Goal: Check status: Check status

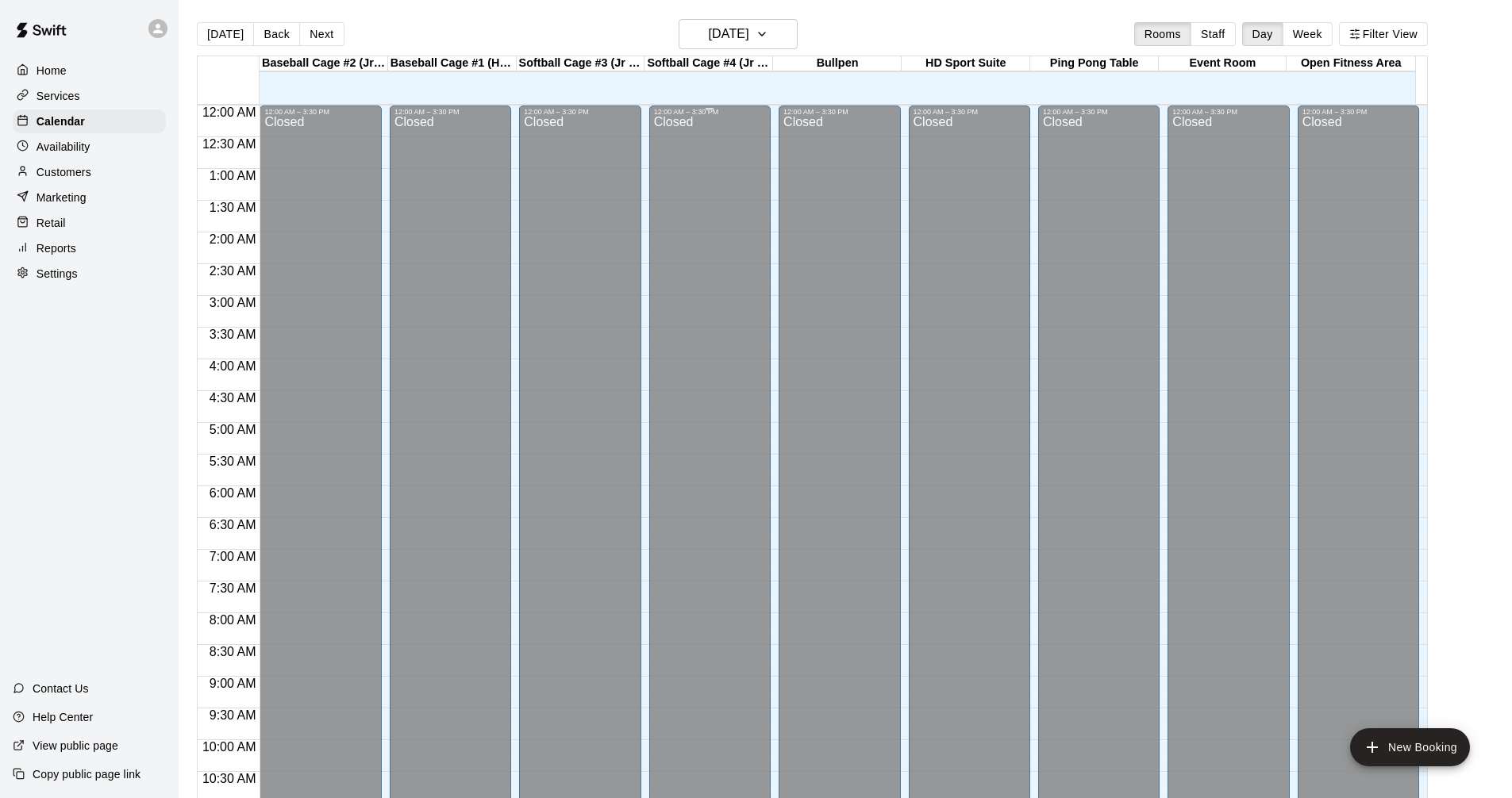
scroll to position [765, 0]
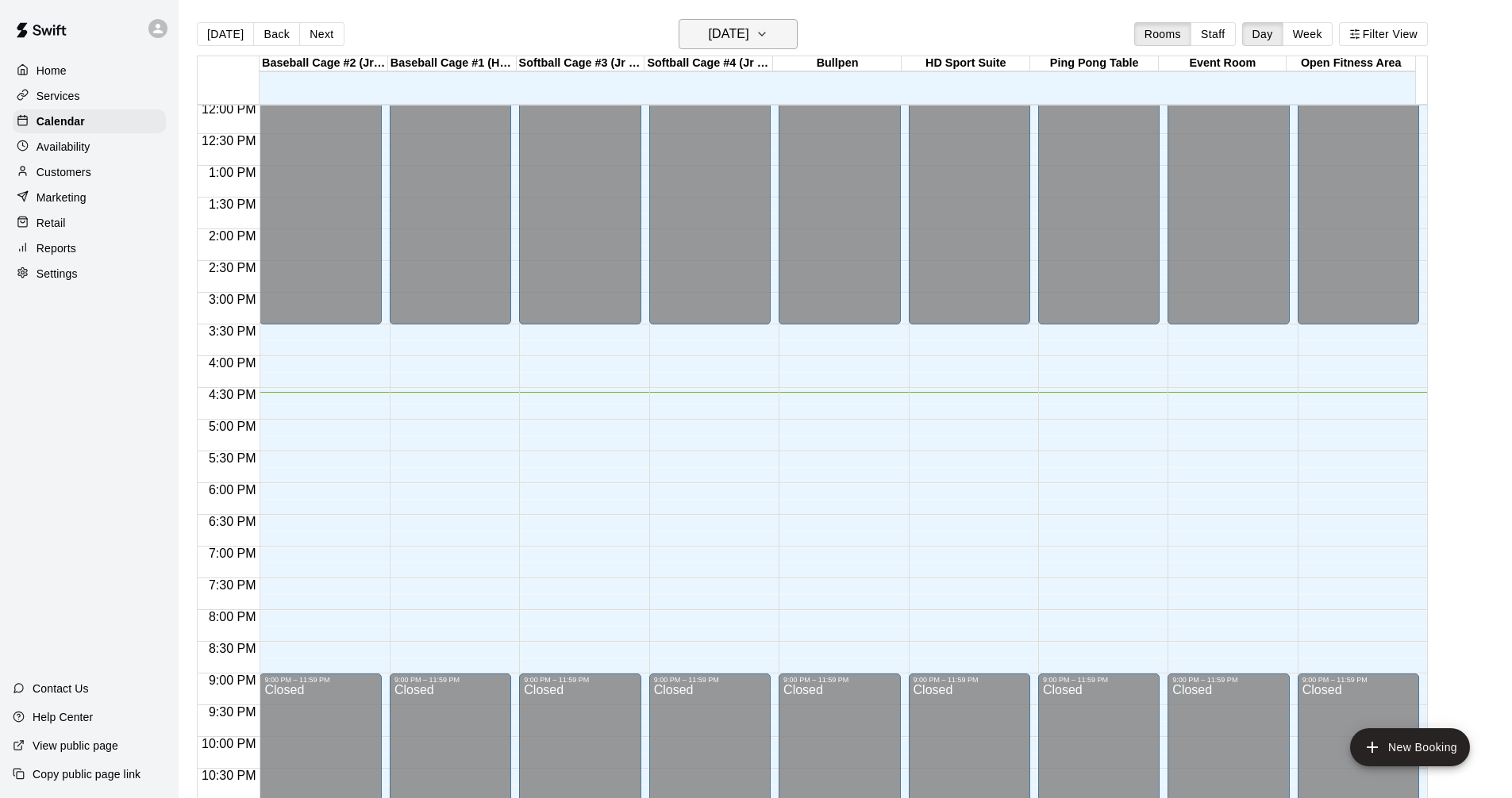
click at [749, 36] on h6 "[DATE]" at bounding box center [728, 34] width 40 height 22
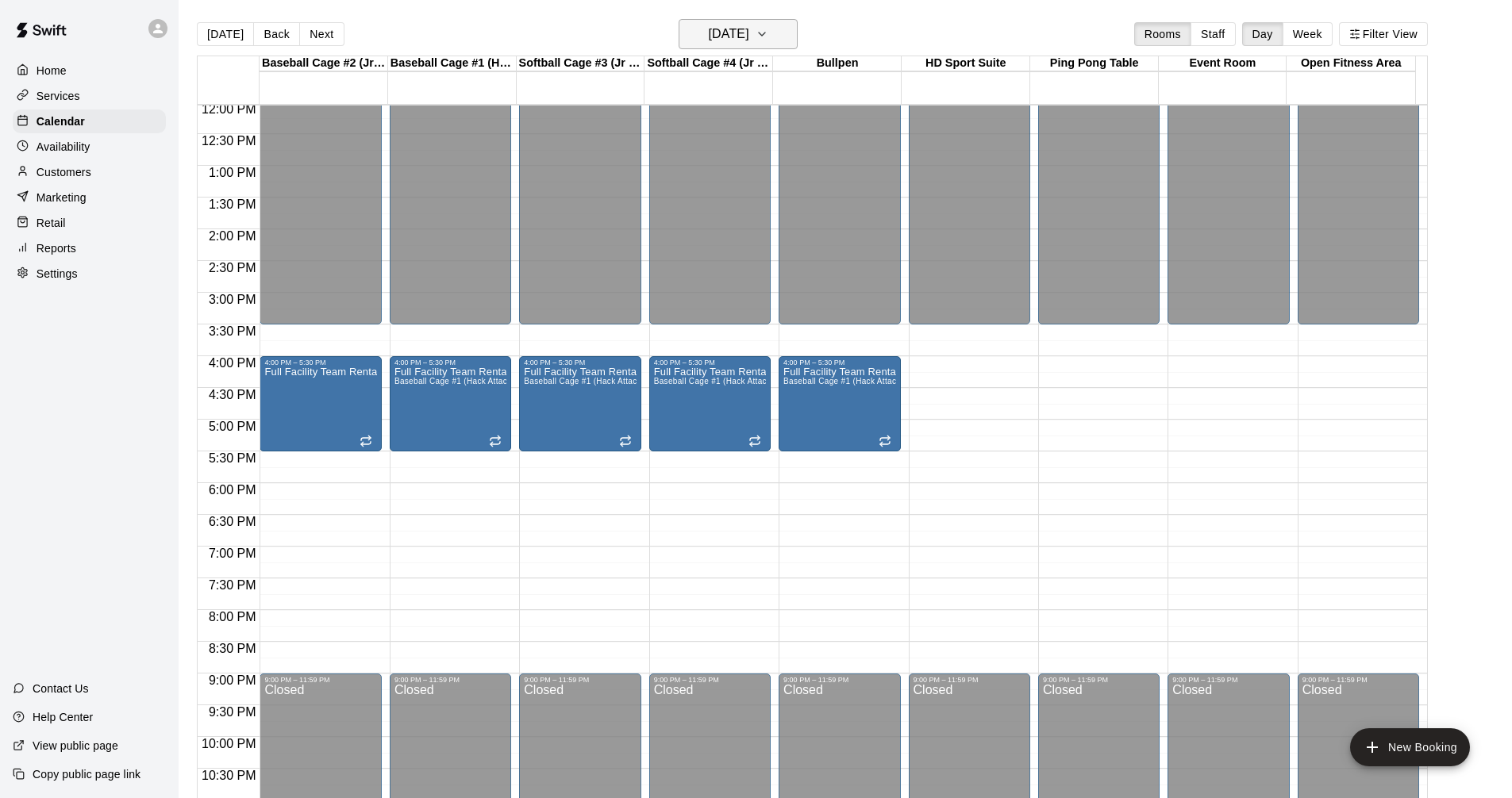
click at [749, 27] on h6 "[DATE]" at bounding box center [728, 34] width 40 height 22
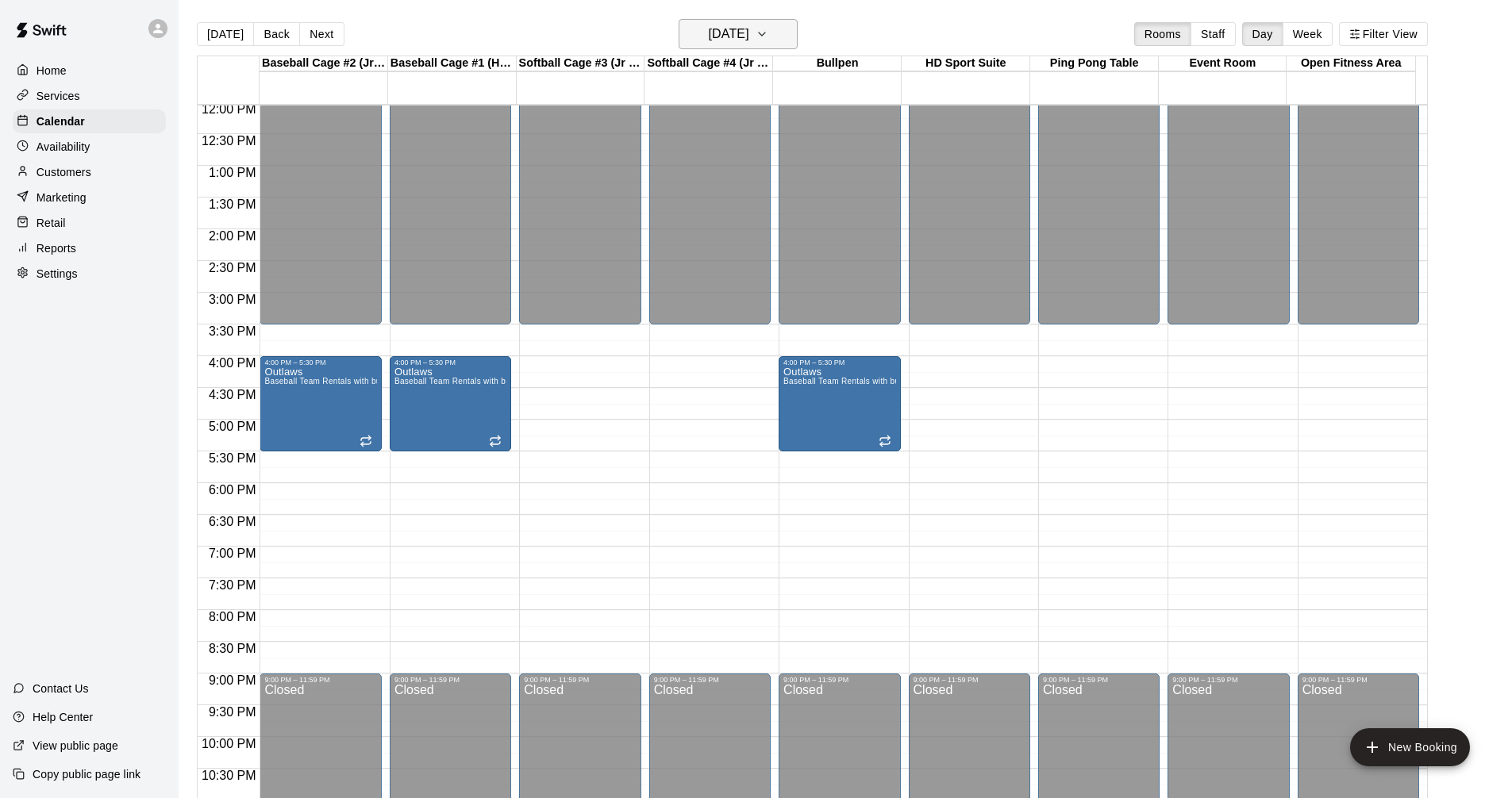
click at [748, 31] on h6 "[DATE]" at bounding box center [728, 34] width 40 height 22
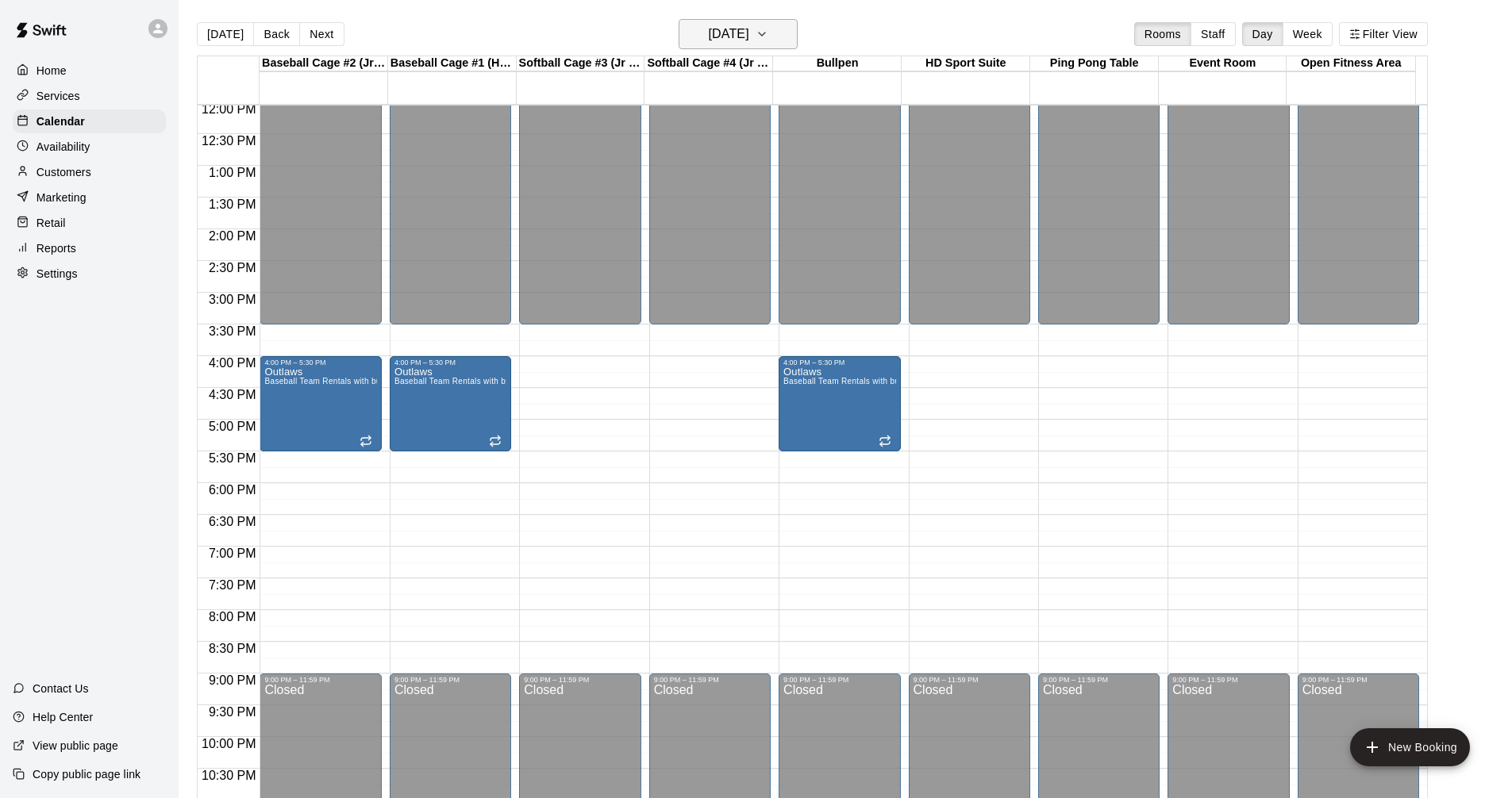
click at [781, 39] on button "[DATE]" at bounding box center [738, 34] width 119 height 31
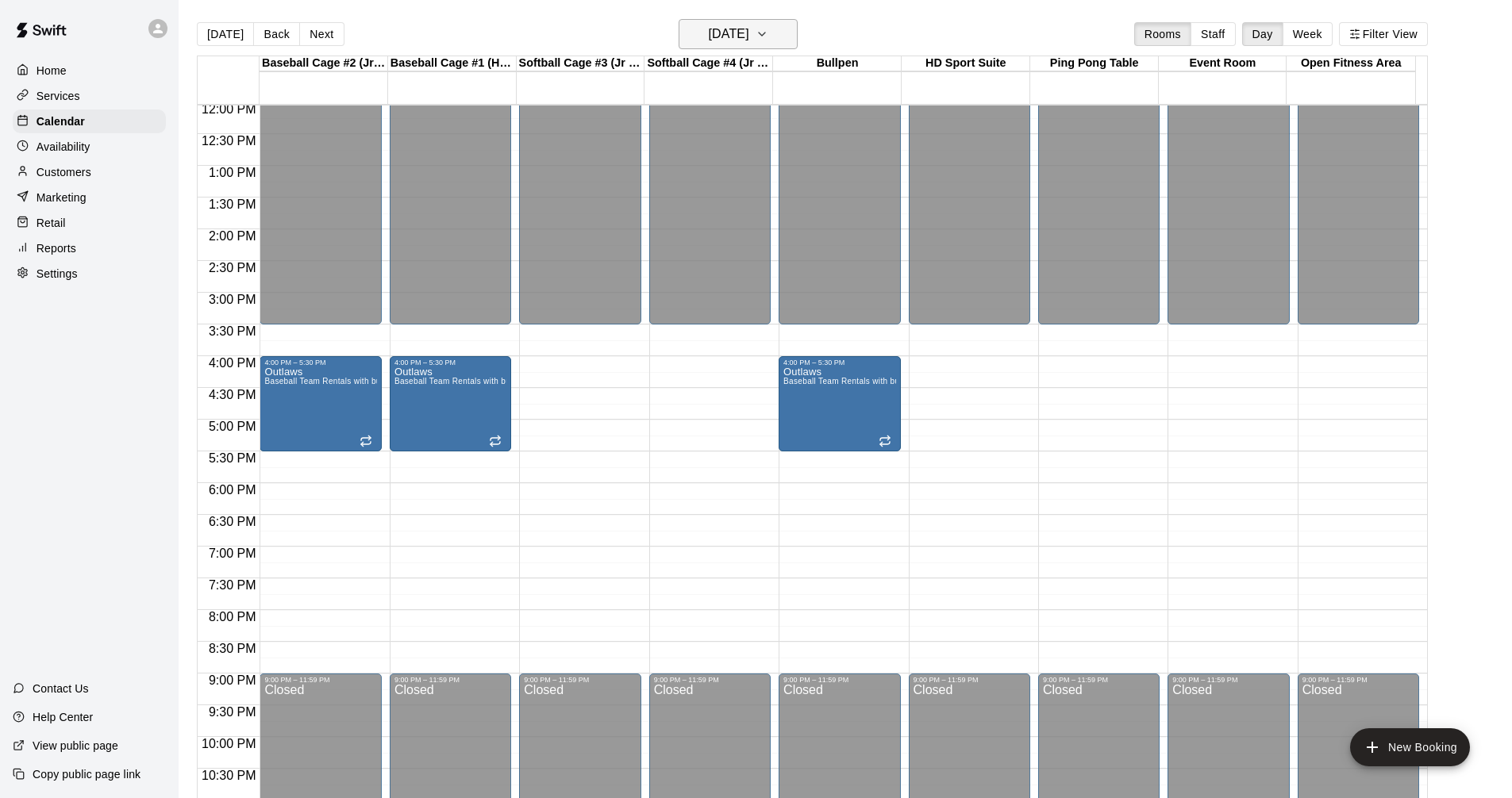
click at [749, 32] on h6 "[DATE]" at bounding box center [728, 34] width 40 height 22
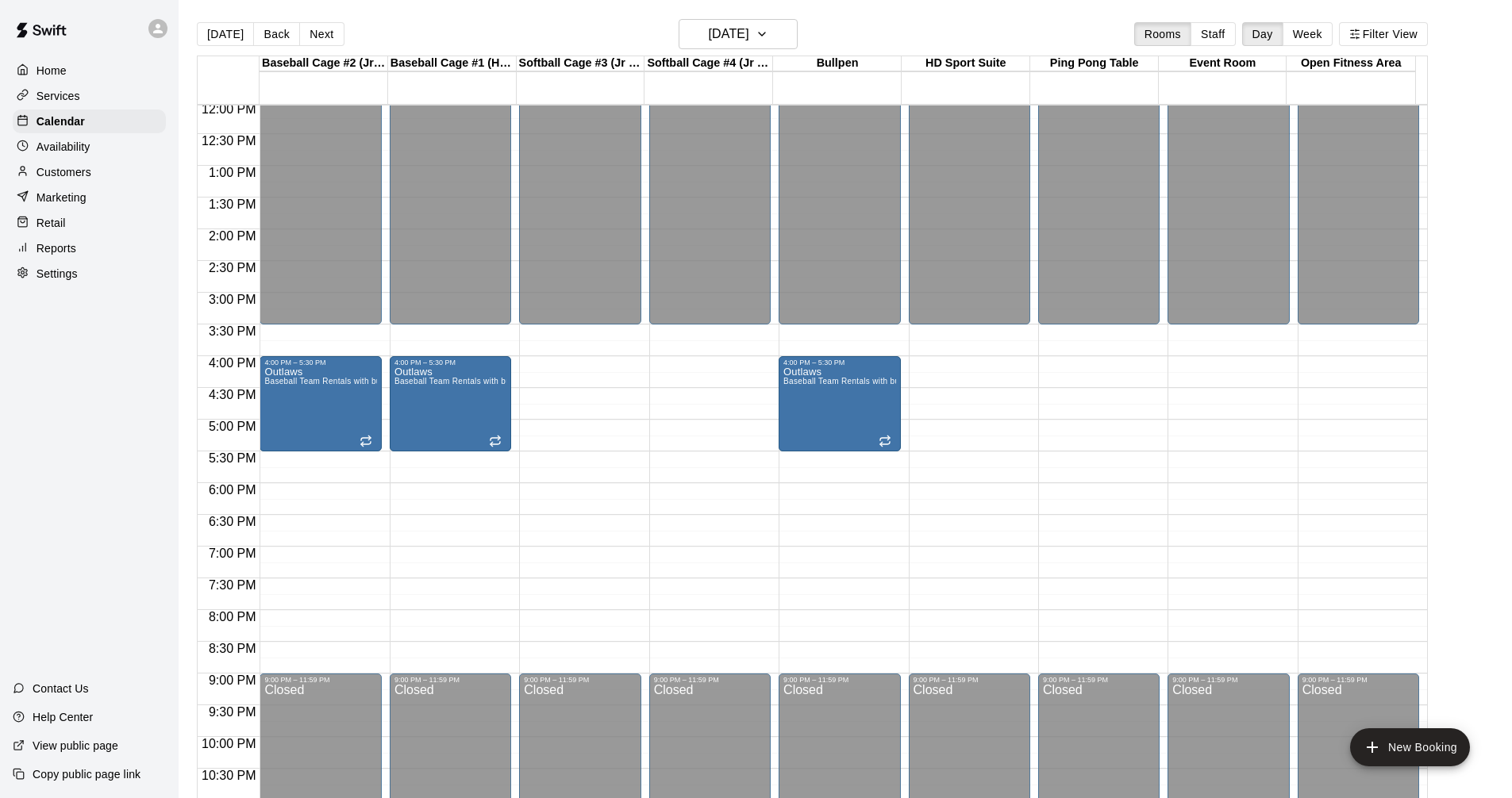
drag, startPoint x: 762, startPoint y: 12, endPoint x: 761, endPoint y: 22, distance: 10.0
click at [762, 15] on main "[DATE] Back [DATE][DATE] Rooms Staff Day Week Filter View Baseball Cage #2 (Jr …" at bounding box center [845, 412] width 1333 height 823
click at [761, 22] on button "[DATE]" at bounding box center [738, 34] width 119 height 31
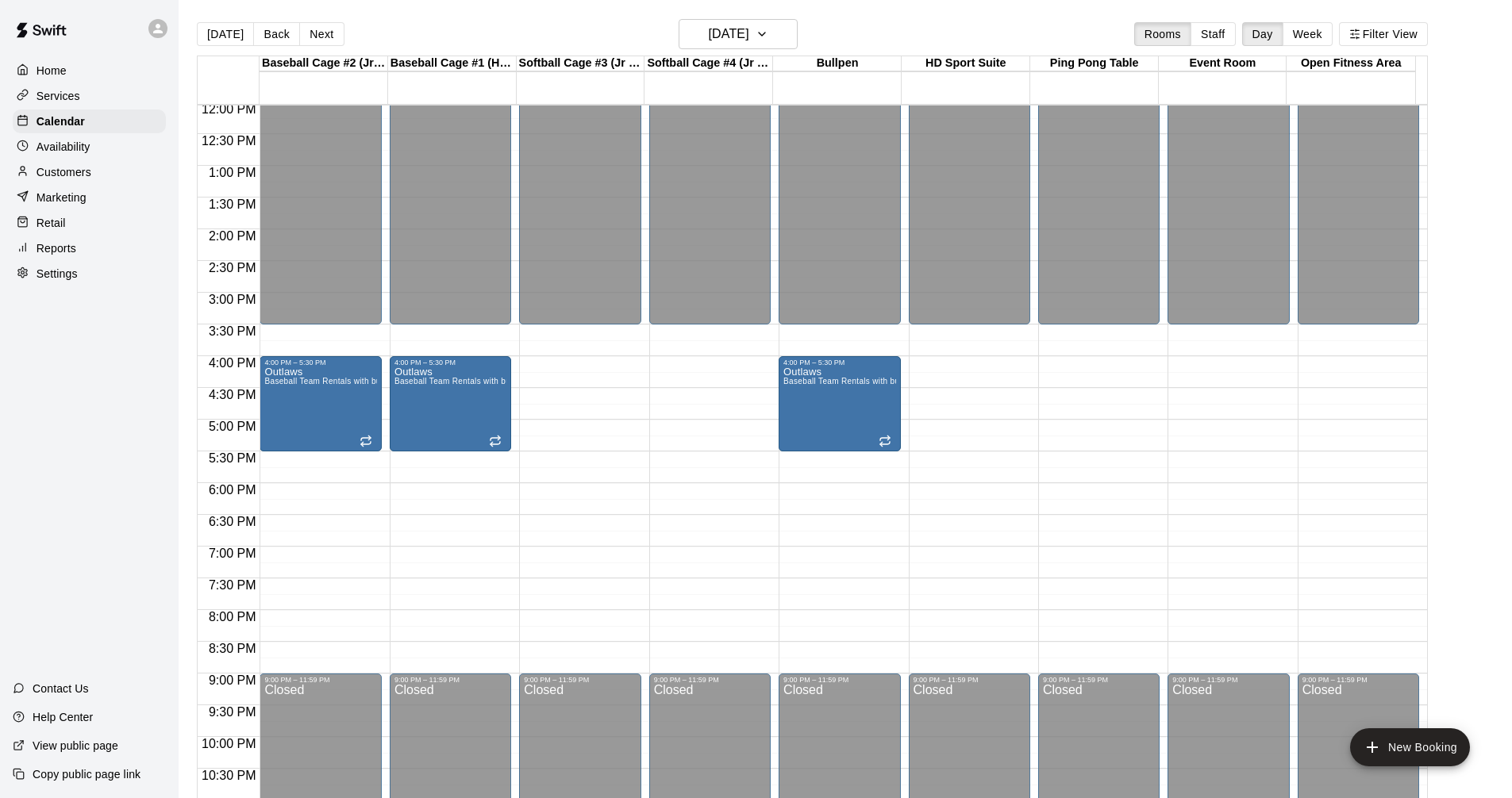
click at [817, 53] on div "[DATE] Back [DATE][DATE] Rooms Staff Day Week Filter View" at bounding box center [812, 37] width 1231 height 37
click at [749, 32] on h6 "[DATE]" at bounding box center [728, 34] width 40 height 22
